Goal: Check status: Check status

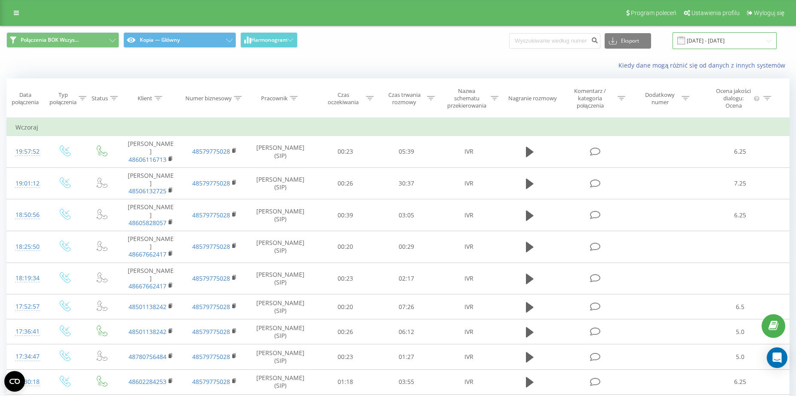
click at [726, 46] on input "[DATE] - [DATE]" at bounding box center [725, 40] width 104 height 17
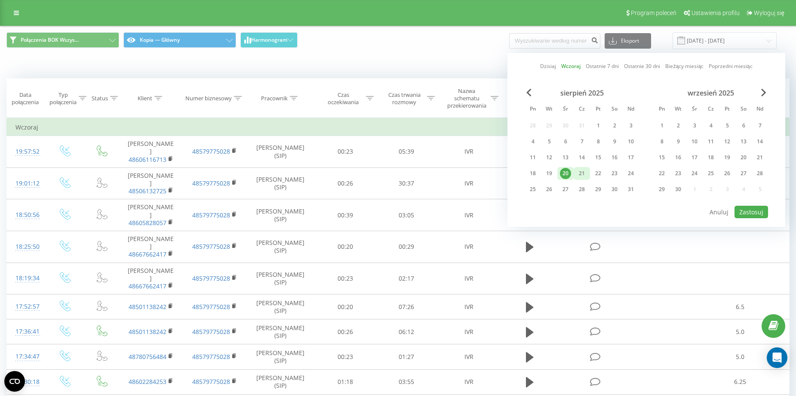
click at [581, 172] on div "21" at bounding box center [582, 173] width 11 height 11
click at [764, 215] on button "Zastosuj" at bounding box center [752, 212] width 34 height 12
type input "21.08.2025 - 21.08.2025"
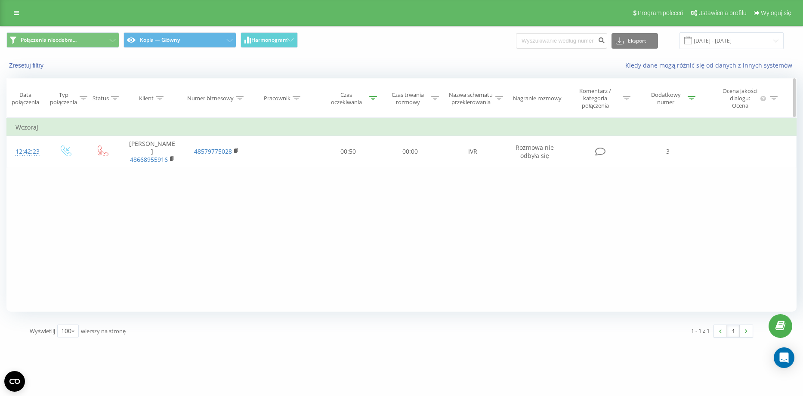
click at [774, 102] on div at bounding box center [774, 98] width 8 height 7
click at [688, 100] on icon at bounding box center [692, 98] width 8 height 4
click at [657, 181] on button "Anuluj" at bounding box center [648, 181] width 37 height 11
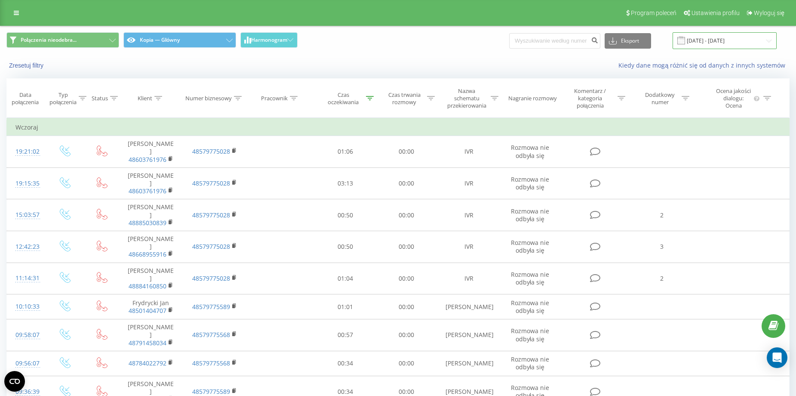
click at [714, 47] on input "[DATE] - [DATE]" at bounding box center [725, 40] width 104 height 17
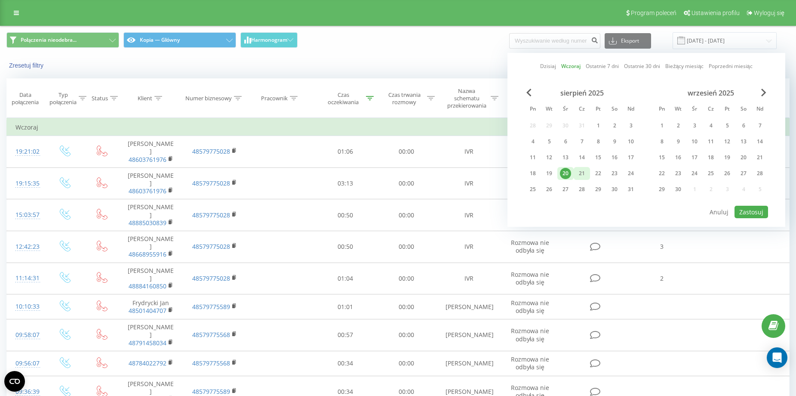
click at [581, 174] on div "21" at bounding box center [582, 173] width 11 height 11
click at [759, 212] on button "Zastosuj" at bounding box center [752, 212] width 34 height 12
type input "21.08.2025 - 21.08.2025"
